Goal: Information Seeking & Learning: Learn about a topic

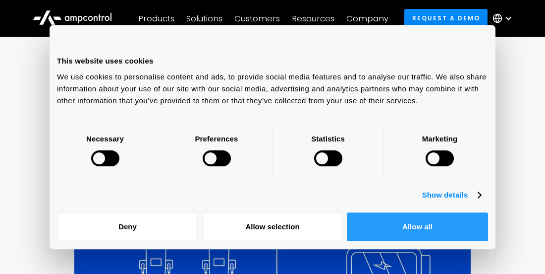
click at [389, 226] on button "Allow all" at bounding box center [417, 226] width 141 height 29
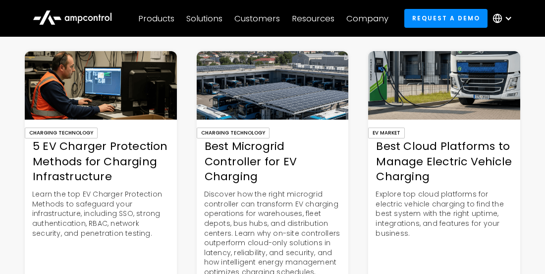
scroll to position [2132, 0]
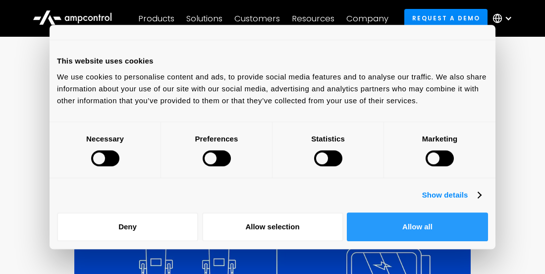
click at [382, 218] on button "Allow all" at bounding box center [417, 226] width 141 height 29
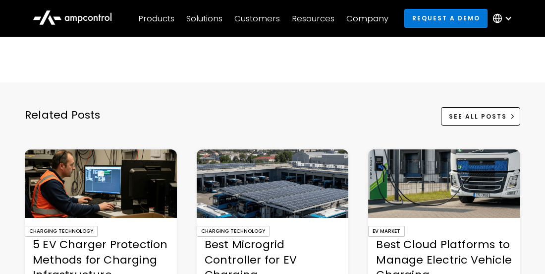
scroll to position [2132, 0]
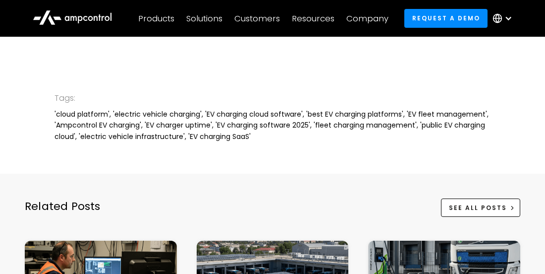
scroll to position [2430, 0]
